Goal: Register for event/course

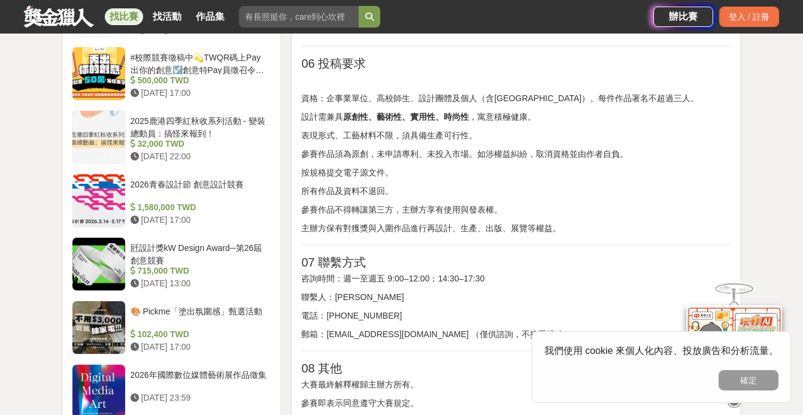
scroll to position [1381, 0]
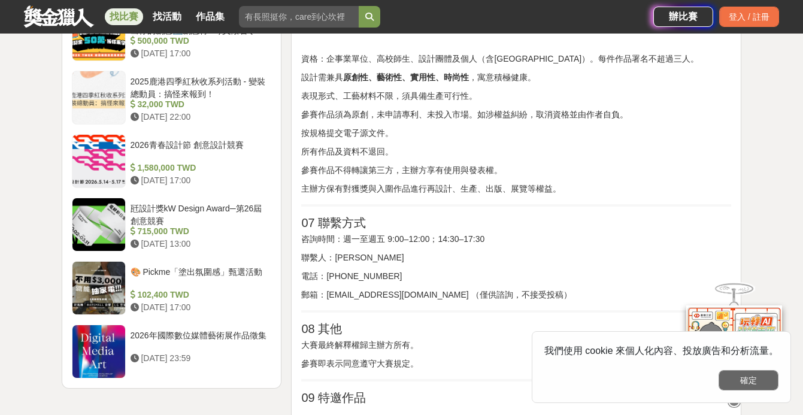
click at [752, 382] on button "確定" at bounding box center [748, 380] width 60 height 20
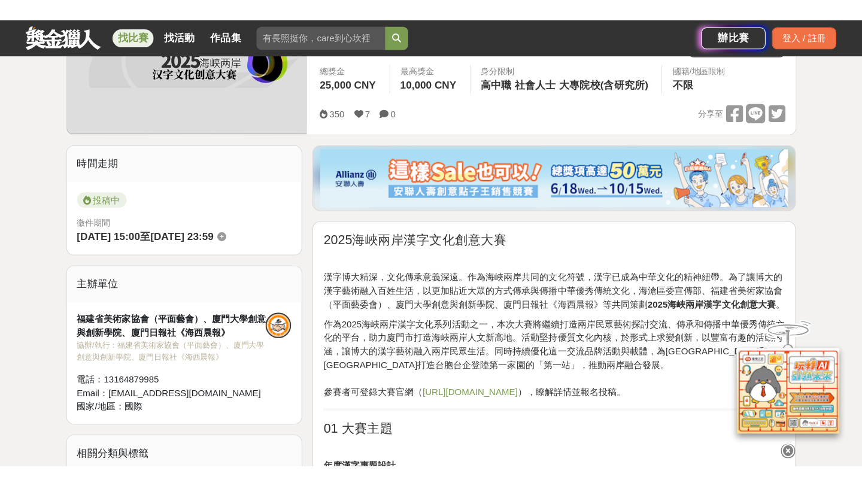
scroll to position [0, 0]
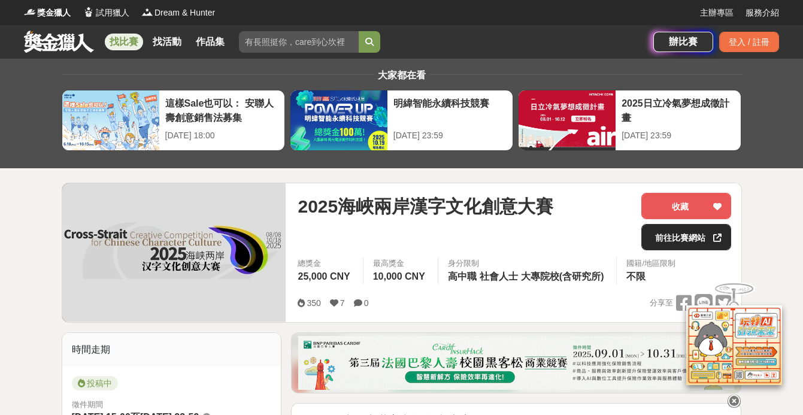
click at [670, 242] on link "前往比賽網站" at bounding box center [686, 237] width 90 height 26
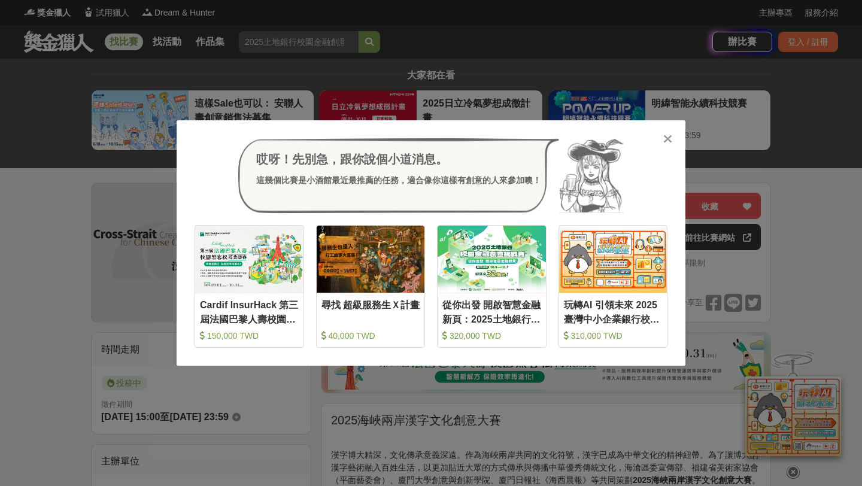
click at [668, 139] on icon at bounding box center [667, 139] width 9 height 12
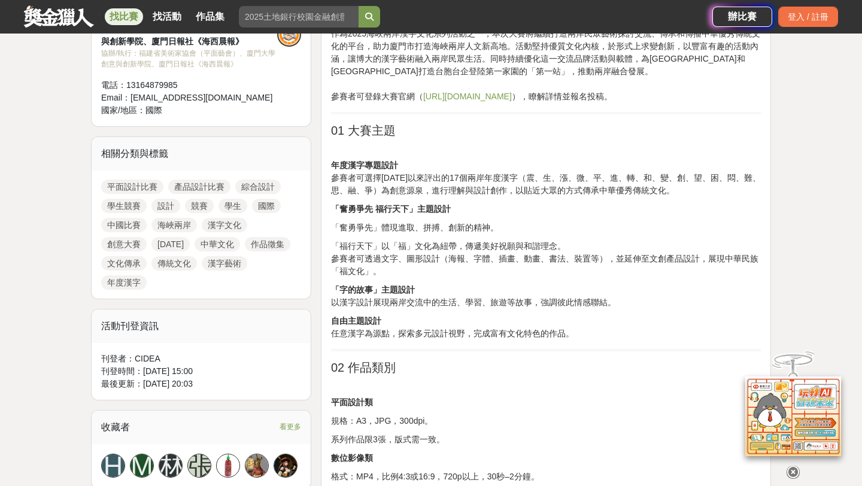
scroll to position [462, 0]
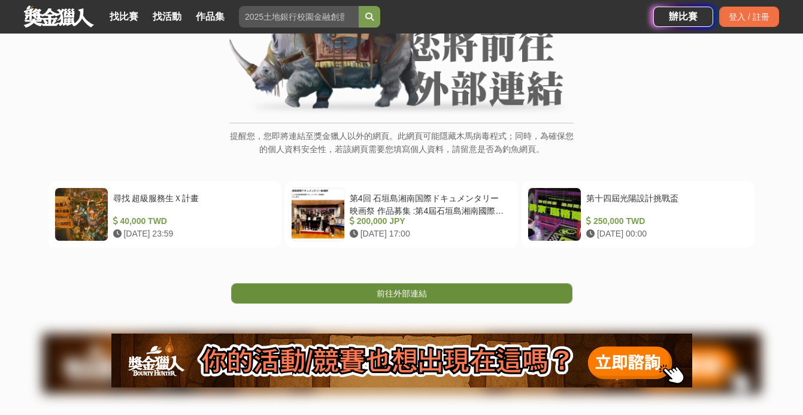
scroll to position [136, 0]
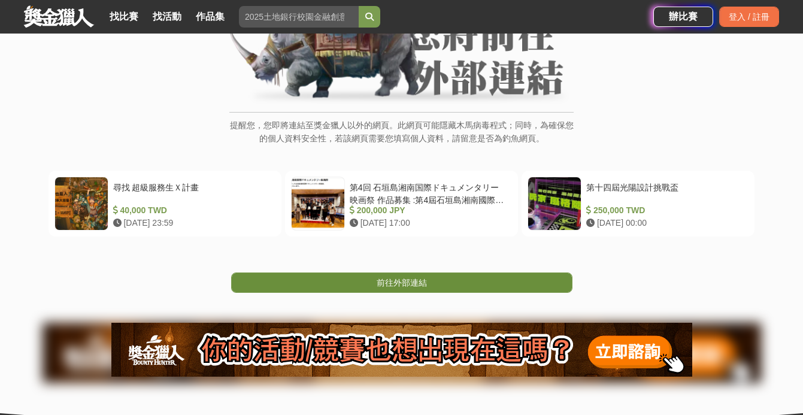
click at [387, 285] on span "前往外部連結" at bounding box center [402, 283] width 50 height 10
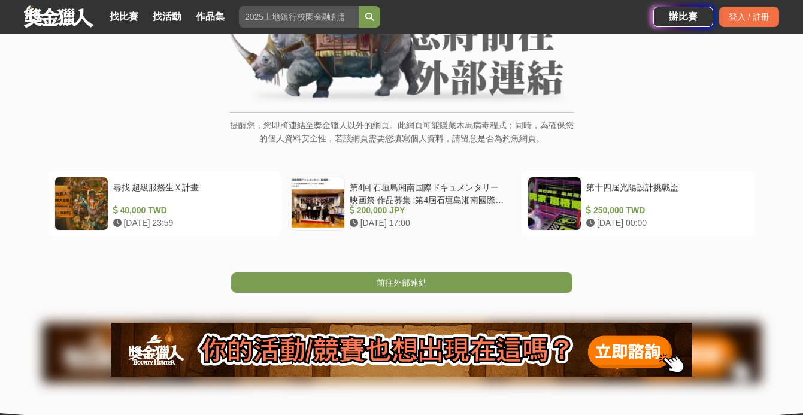
scroll to position [56, 0]
